Goal: Transaction & Acquisition: Book appointment/travel/reservation

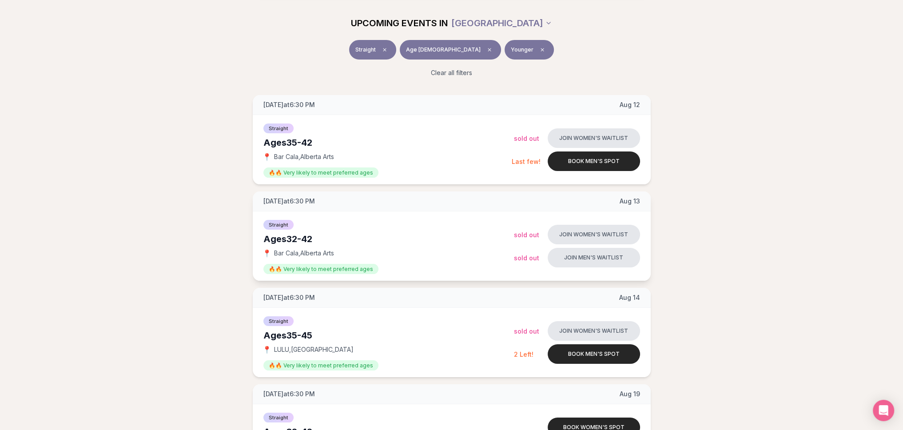
scroll to position [144, 0]
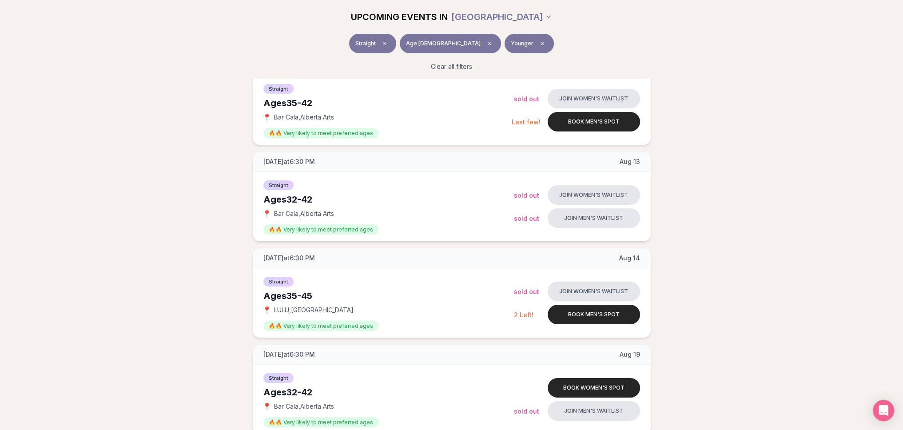
drag, startPoint x: 385, startPoint y: 185, endPoint x: 762, endPoint y: 175, distance: 377.7
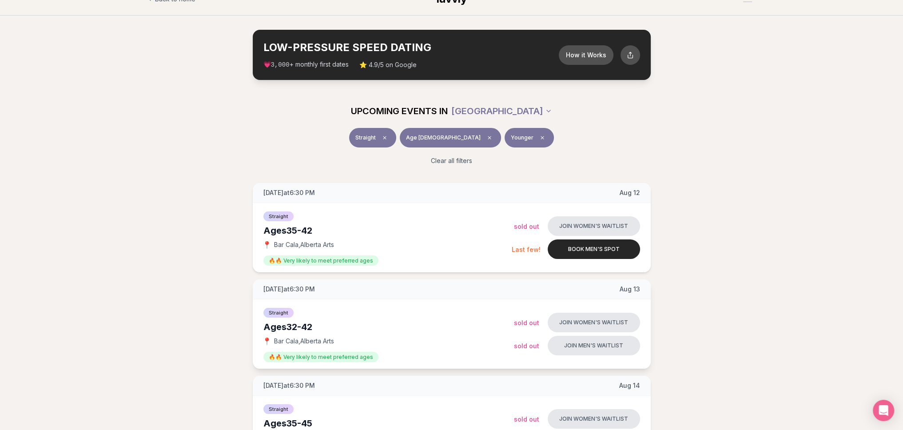
scroll to position [11, 0]
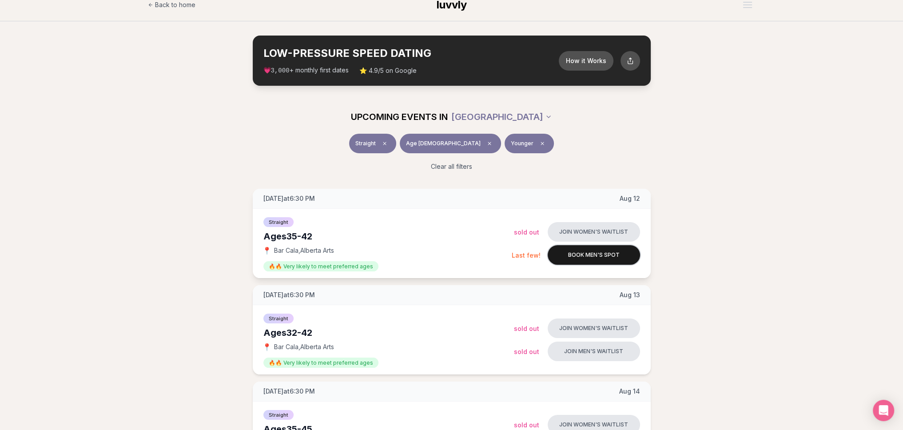
click at [593, 257] on button "Book men's spot" at bounding box center [594, 255] width 92 height 20
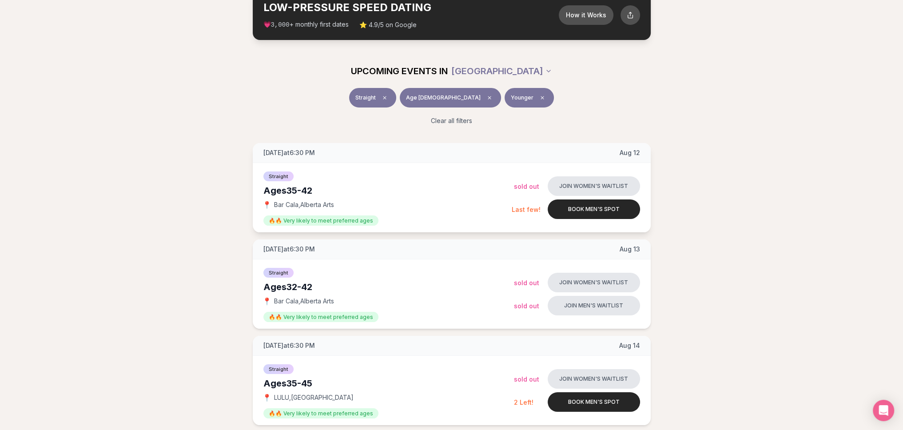
scroll to position [56, 0]
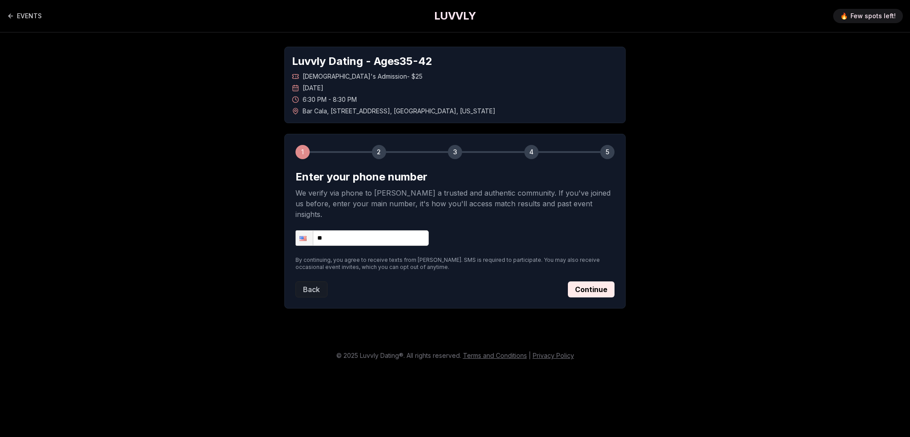
drag, startPoint x: 0, startPoint y: 0, endPoint x: 371, endPoint y: 222, distance: 432.3
click at [371, 230] on input "**" at bounding box center [361, 238] width 133 height 16
type input "**********"
click at [579, 281] on button "Continue" at bounding box center [591, 289] width 47 height 16
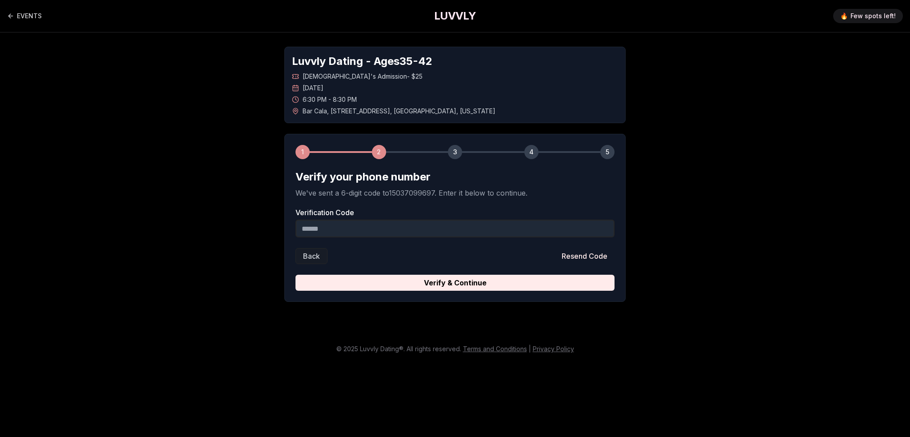
click at [393, 230] on input "Verification Code" at bounding box center [454, 228] width 319 height 18
click at [406, 230] on input "Verification Code" at bounding box center [454, 228] width 319 height 18
paste input "******"
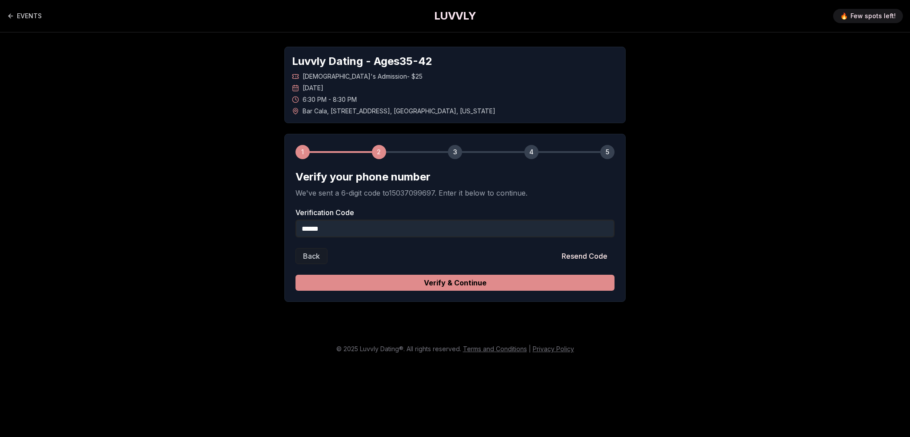
type input "******"
click at [400, 280] on button "Verify & Continue" at bounding box center [454, 283] width 319 height 16
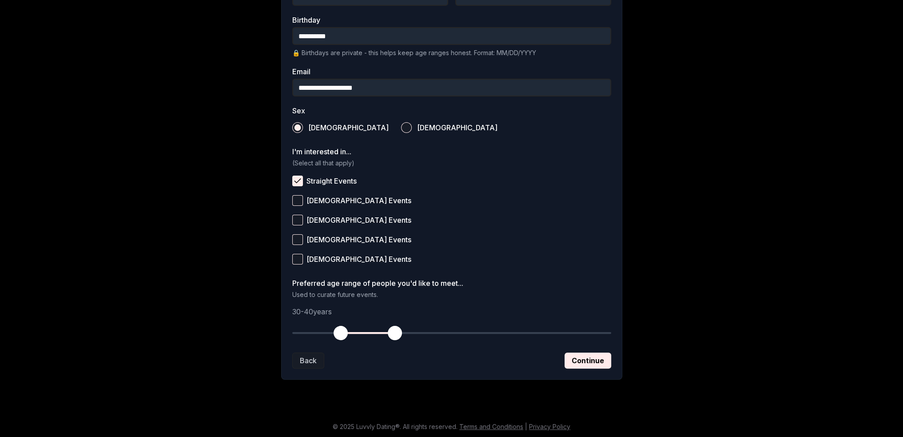
scroll to position [232, 0]
click at [578, 357] on button "Continue" at bounding box center [588, 359] width 47 height 16
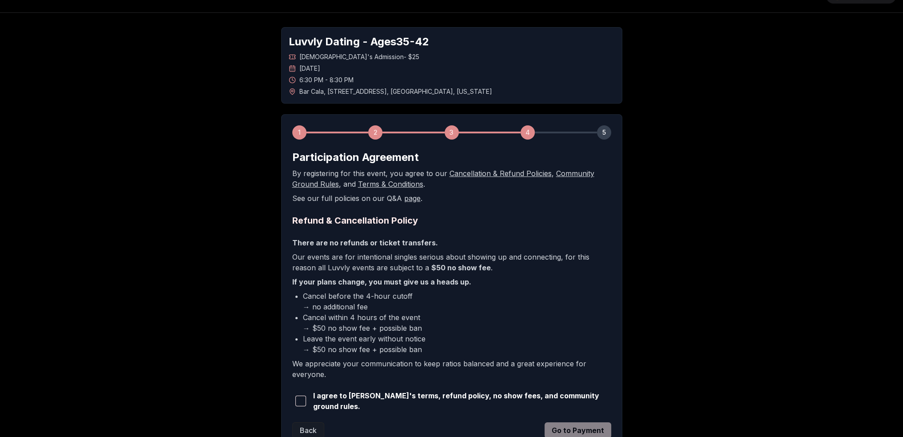
scroll to position [88, 0]
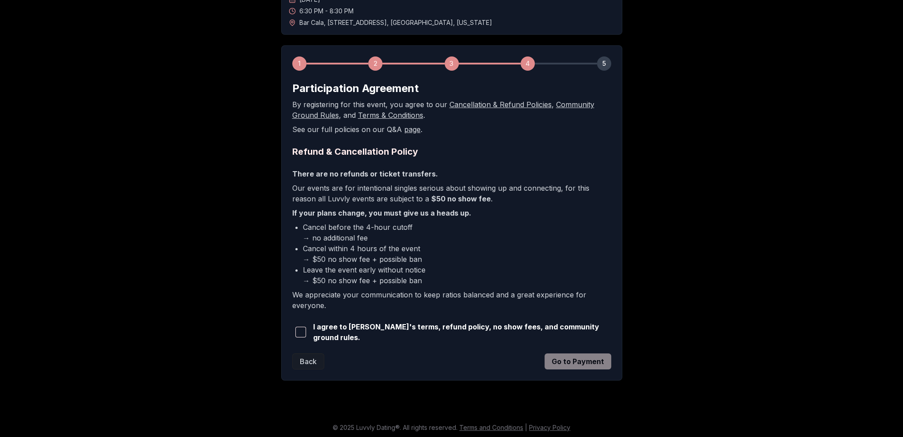
click at [307, 332] on button "button" at bounding box center [300, 332] width 17 height 20
click at [574, 359] on button "Go to Payment" at bounding box center [578, 361] width 67 height 16
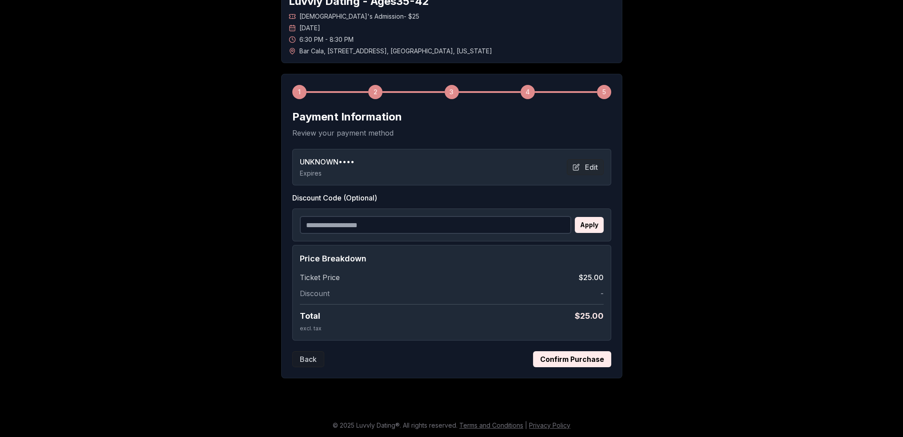
scroll to position [59, 0]
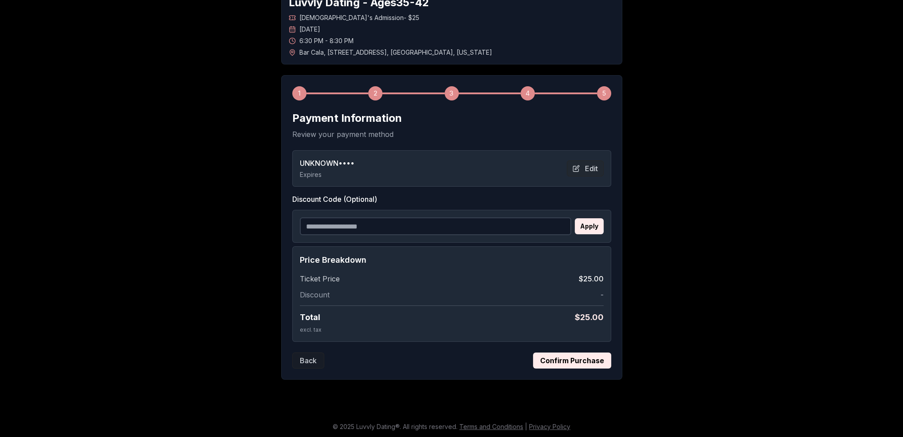
click at [427, 226] on input "Discount Code (Optional)" at bounding box center [435, 226] width 271 height 18
click at [558, 357] on button "Confirm Purchase" at bounding box center [572, 360] width 78 height 16
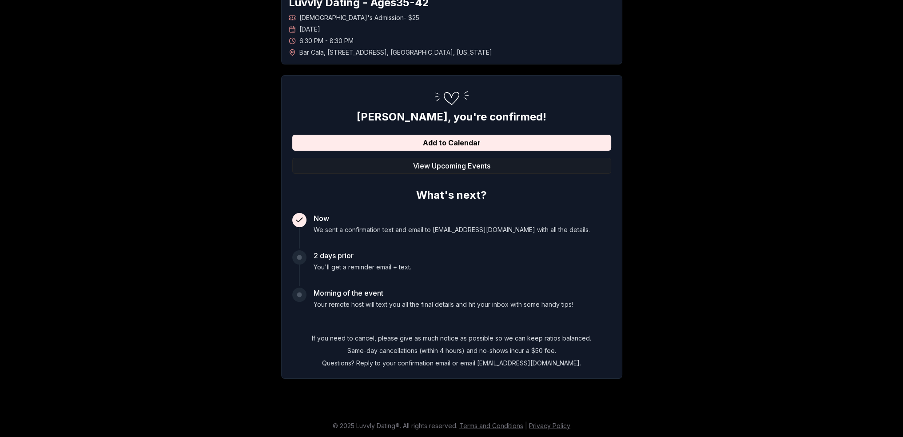
click at [530, 334] on p "If you need to cancel, please give as much notice as possible so we can keep ra…" at bounding box center [451, 338] width 319 height 9
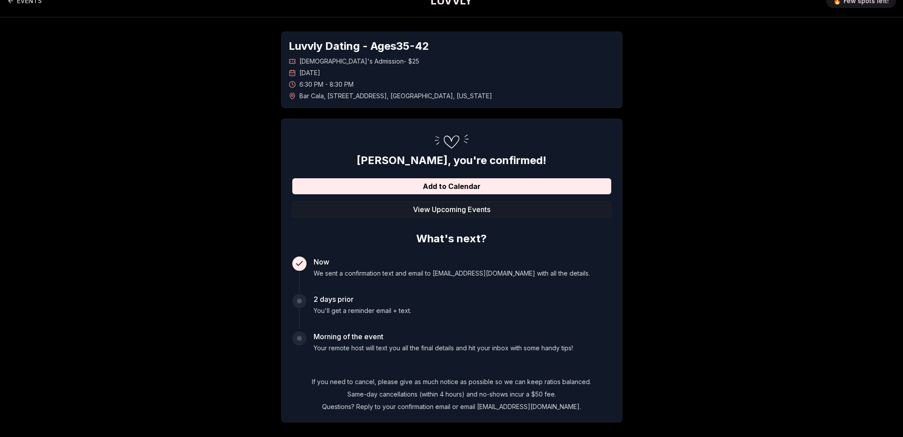
scroll to position [0, 0]
